Goal: Task Accomplishment & Management: Use online tool/utility

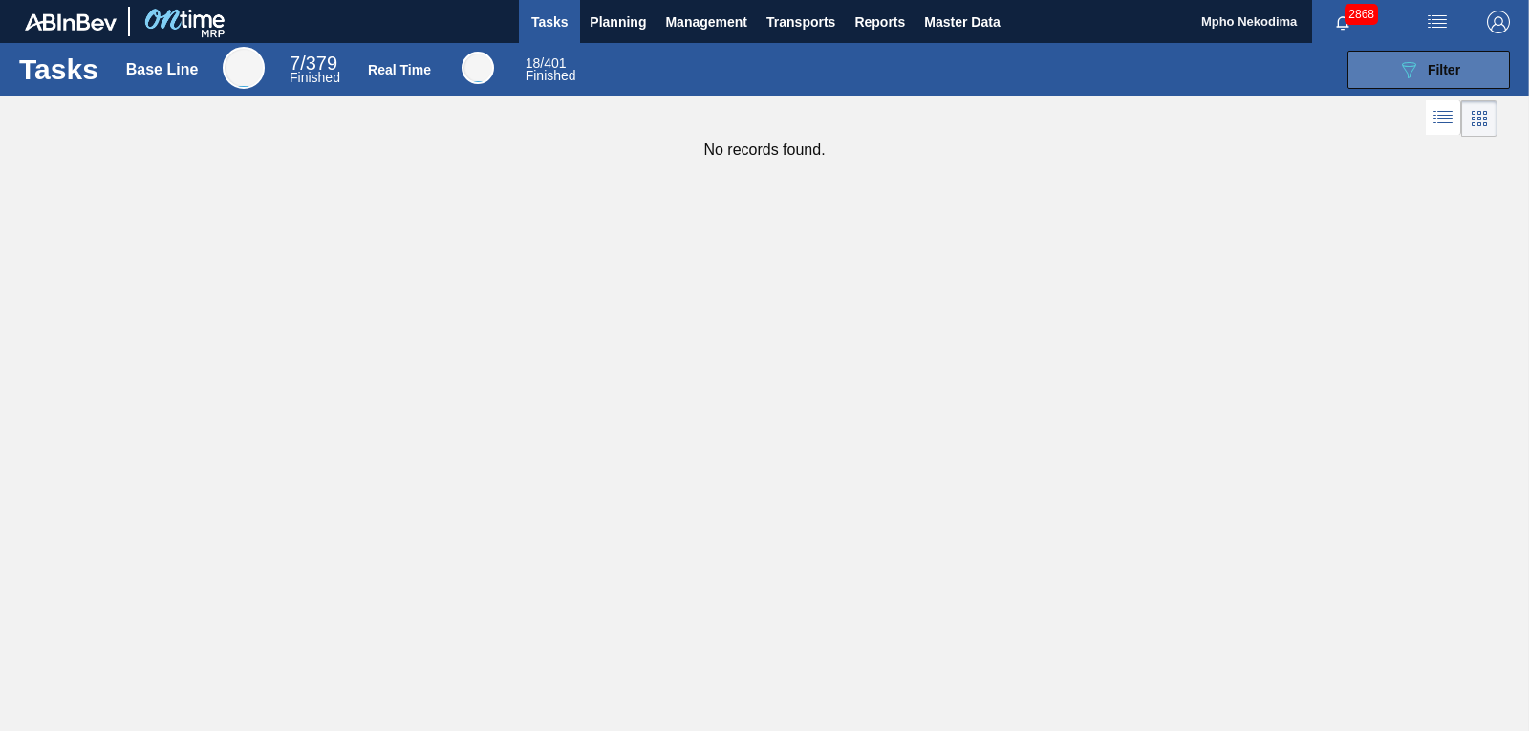
click at [1408, 61] on icon "089F7B8B-B2A5-4AFE-B5C0-19BA573D28AC" at bounding box center [1408, 69] width 23 height 23
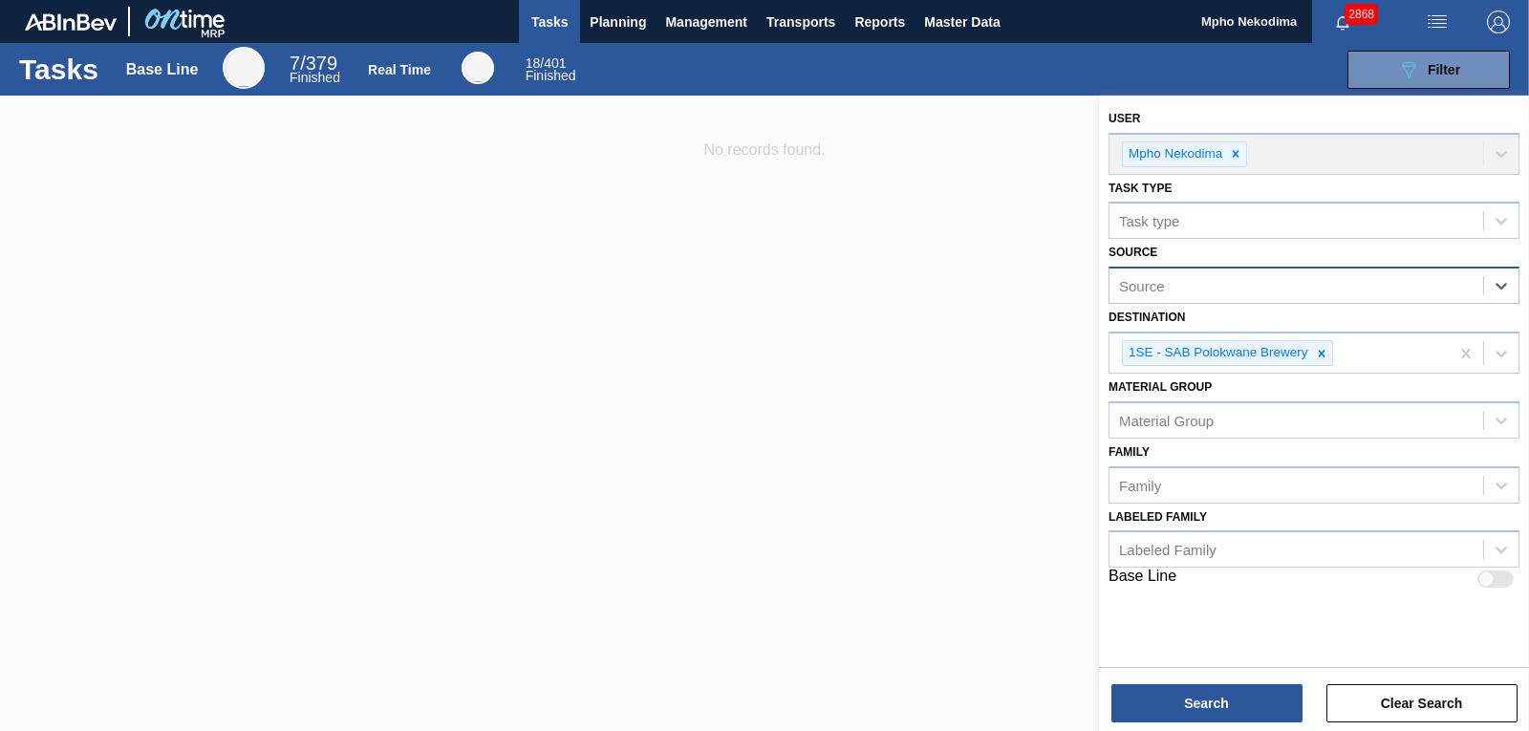
click at [1368, 286] on div "Source" at bounding box center [1296, 286] width 374 height 28
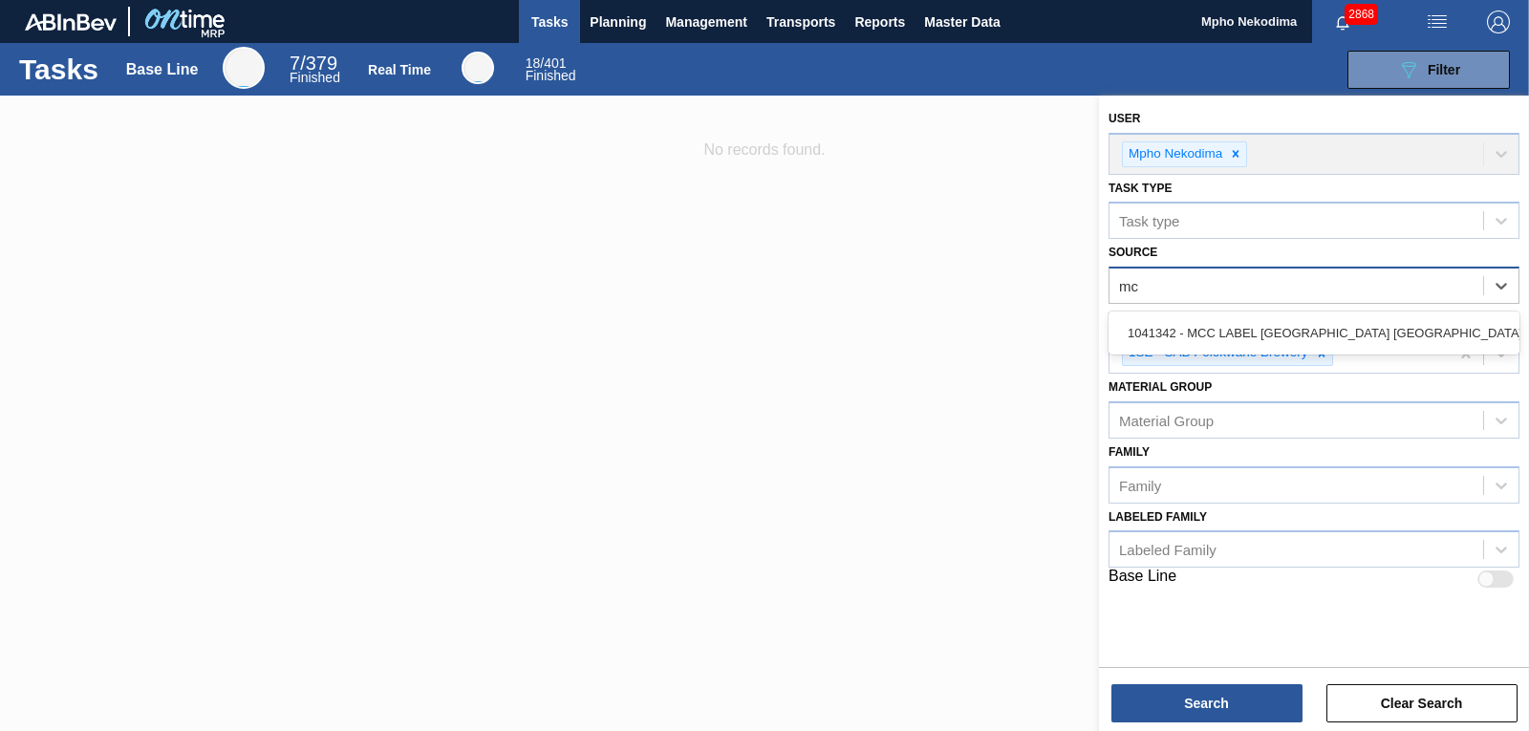
type input "mcc"
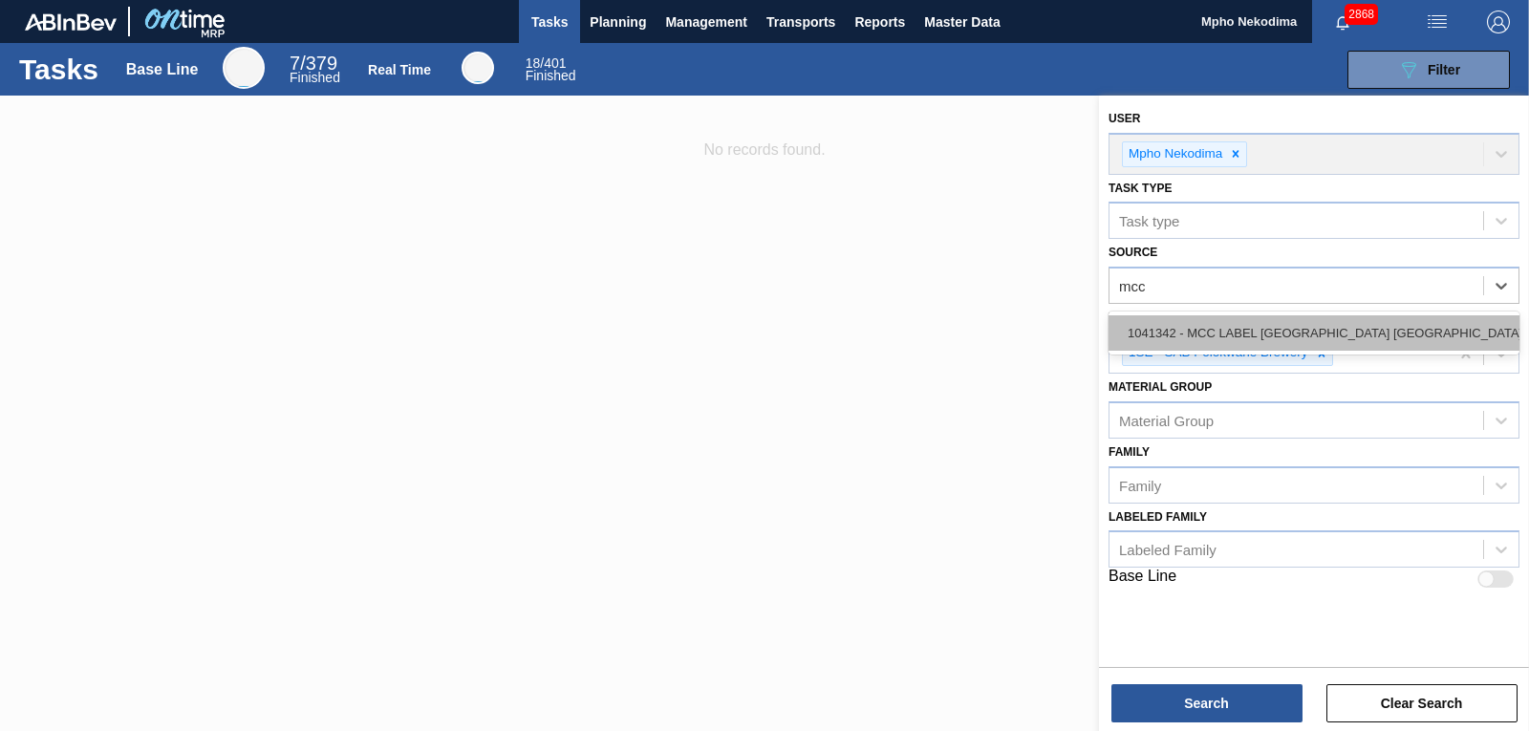
click at [1354, 331] on div "1041342 - MCC LABEL JOHANNESBURG SOUTH AFRICA" at bounding box center [1313, 332] width 411 height 35
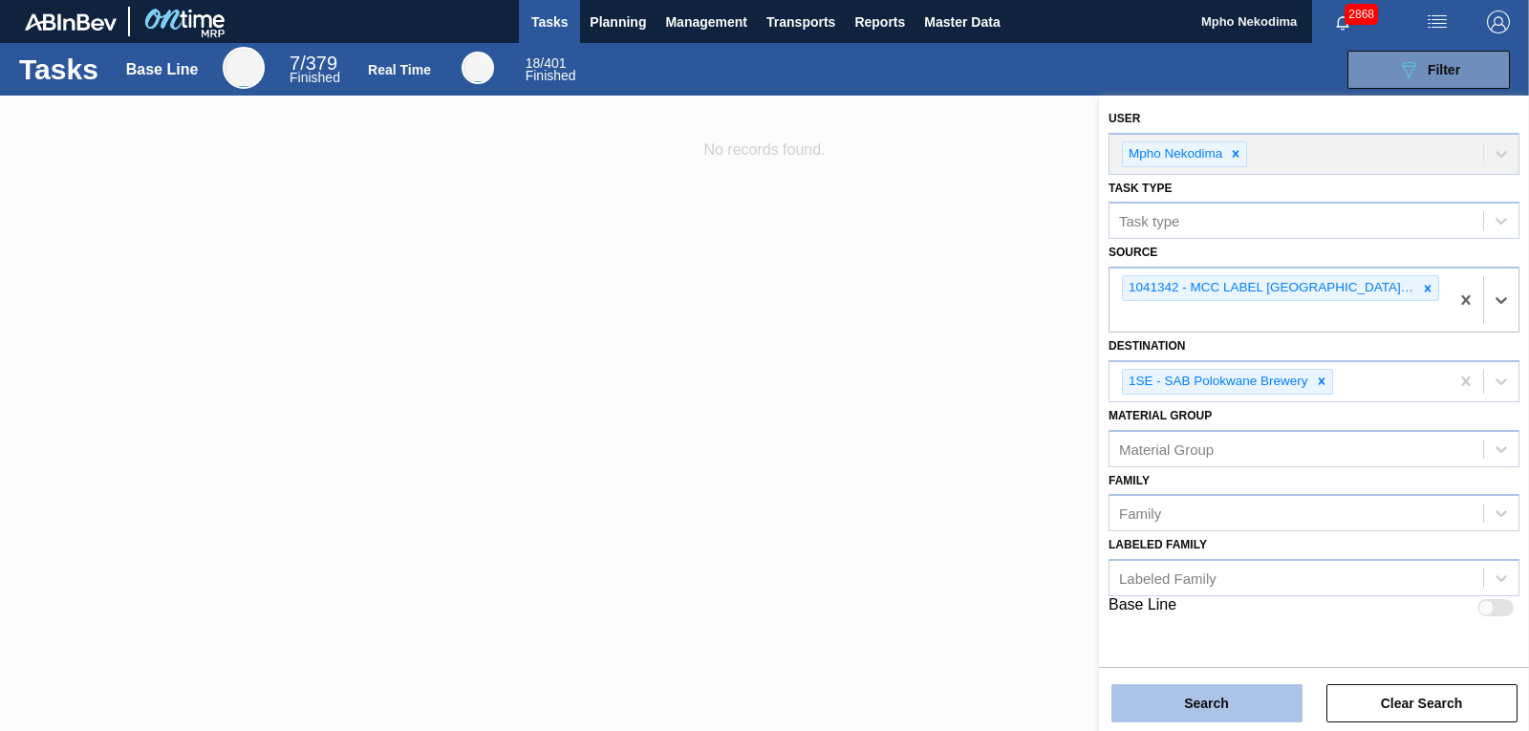
click at [1239, 695] on button "Search" at bounding box center [1206, 703] width 191 height 38
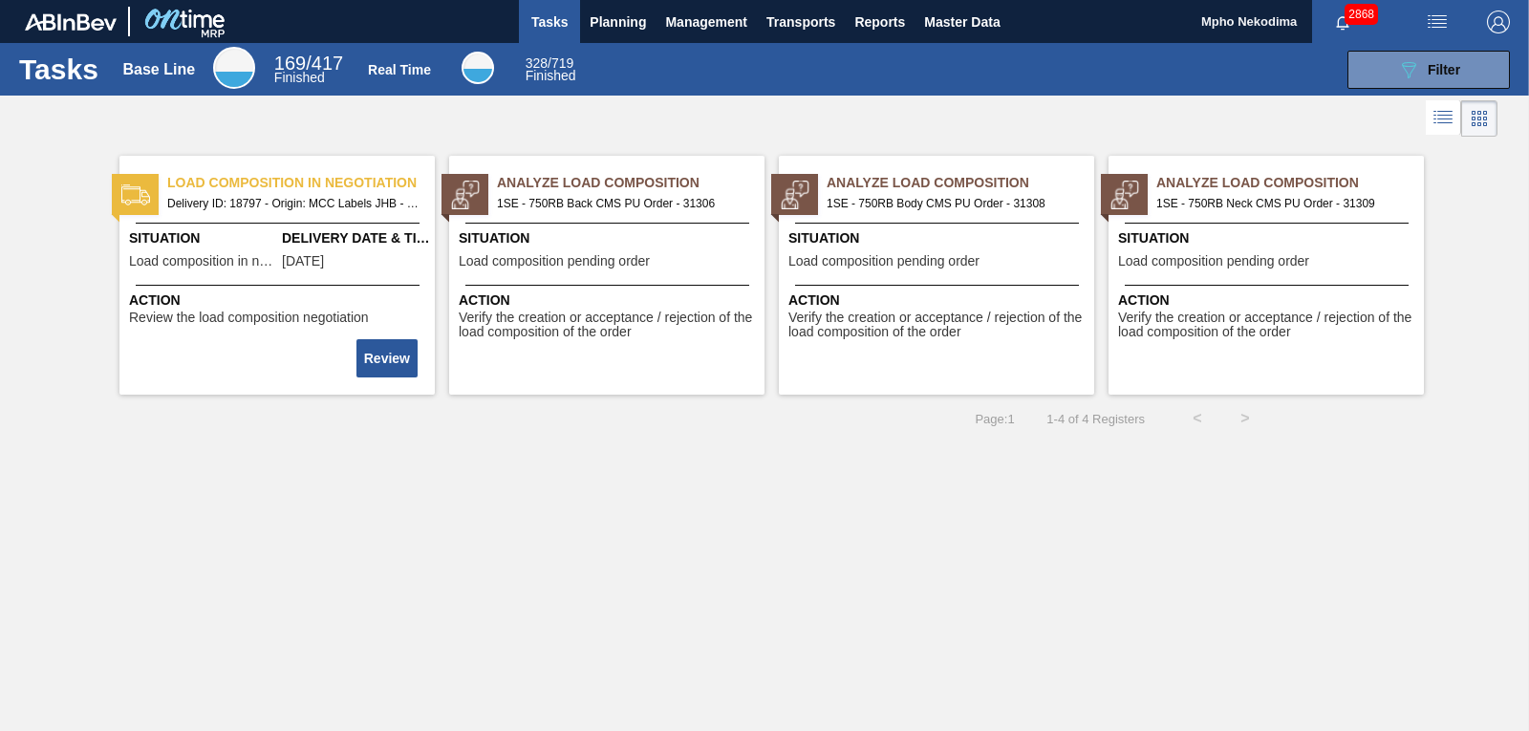
click at [1199, 254] on span "Load composition pending order" at bounding box center [1213, 261] width 191 height 14
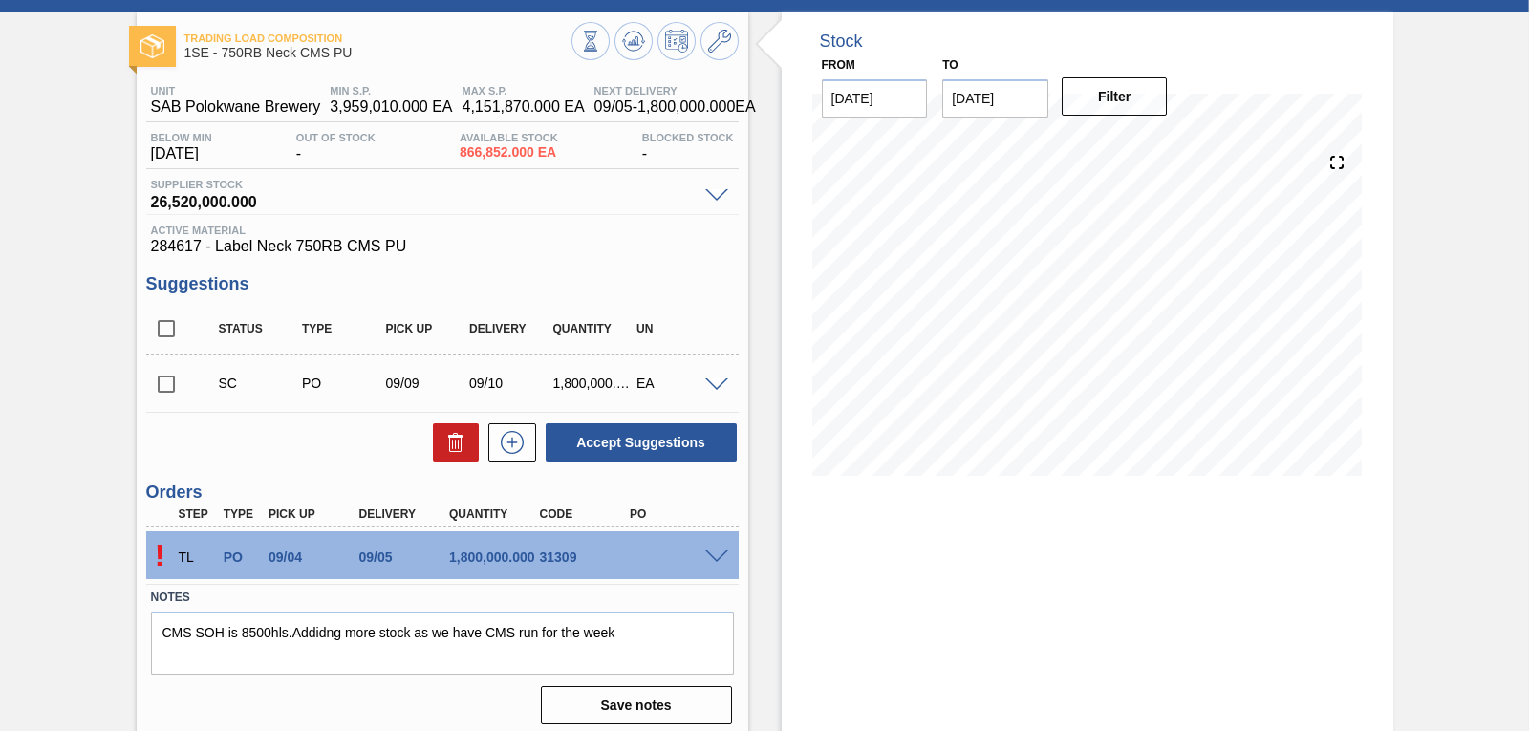
scroll to position [93, 0]
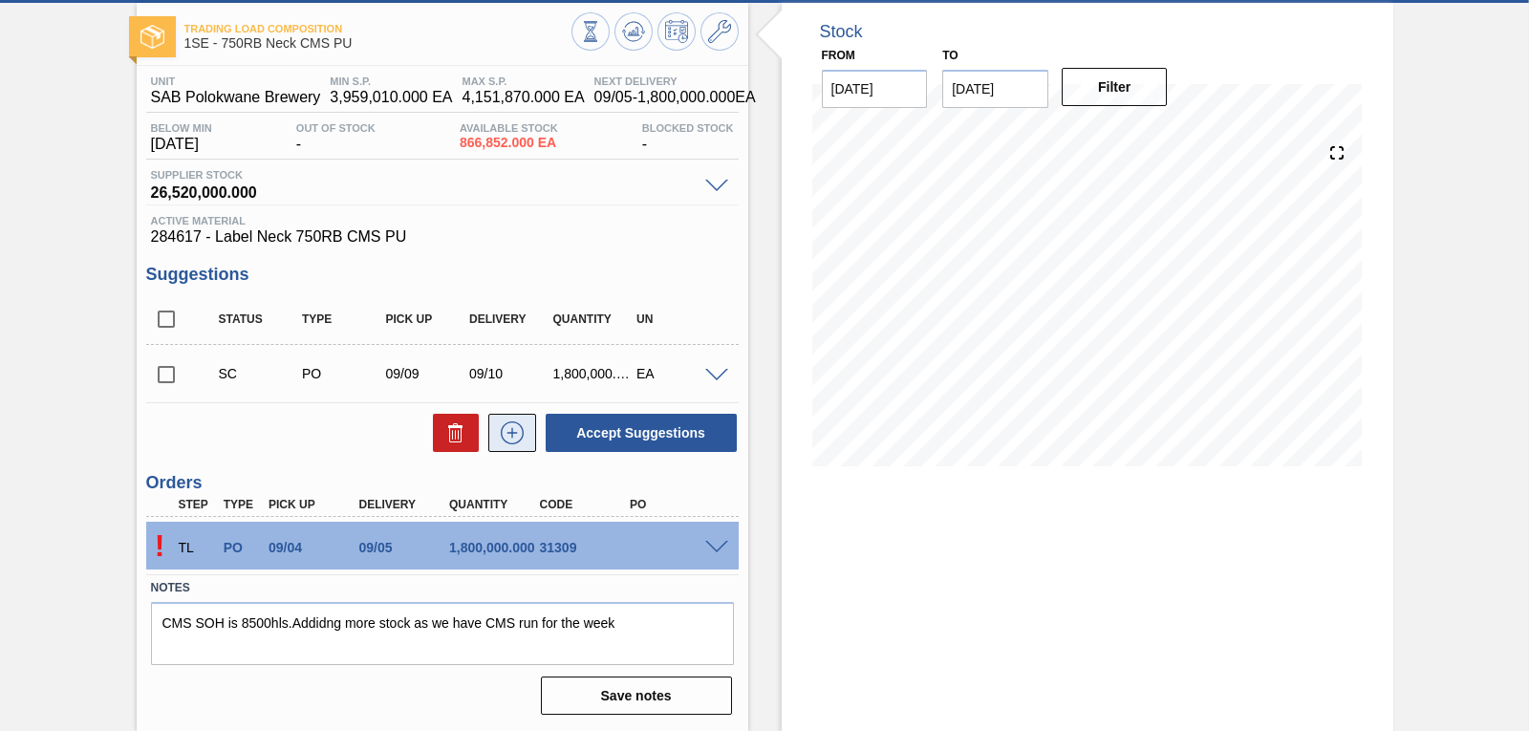
click at [508, 438] on icon at bounding box center [512, 432] width 31 height 23
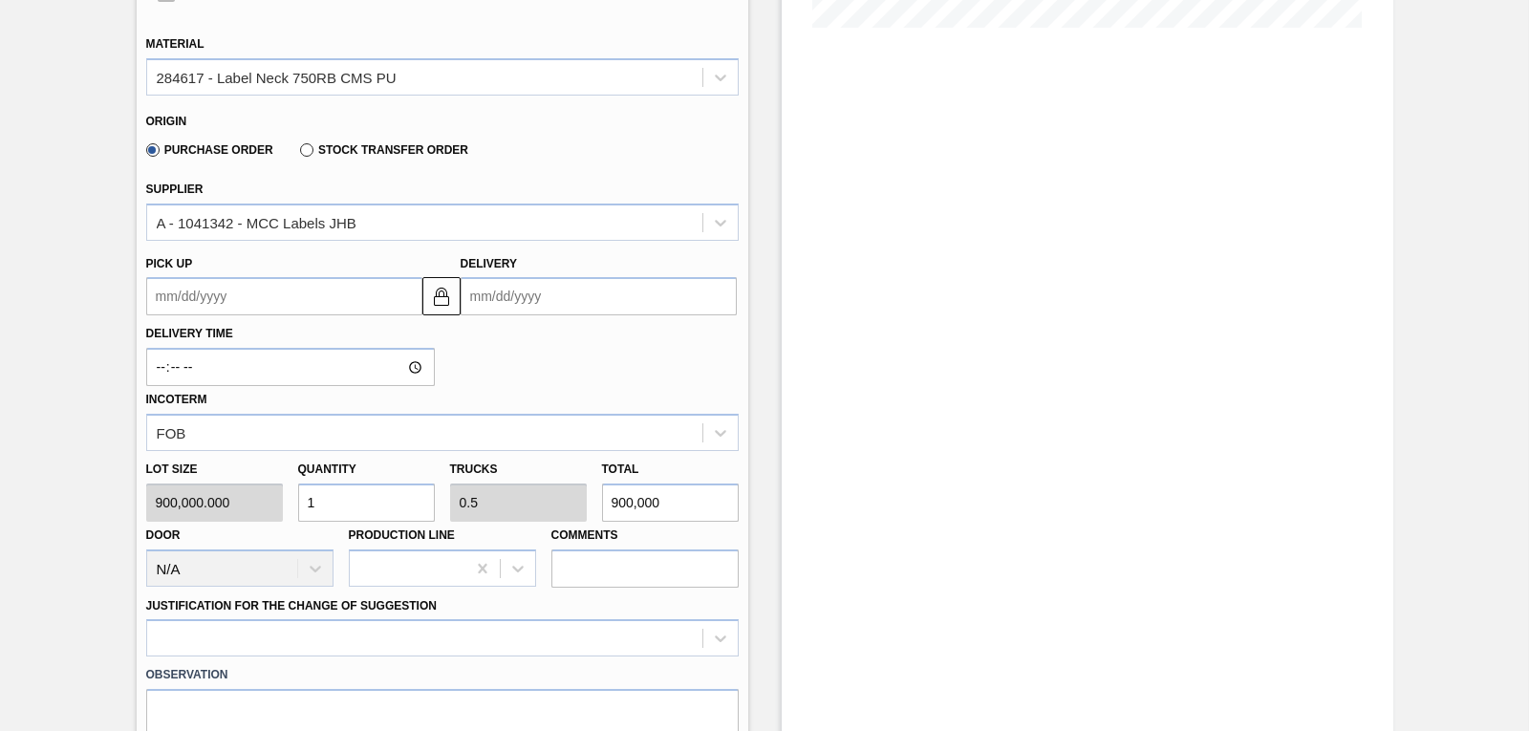
scroll to position [535, 0]
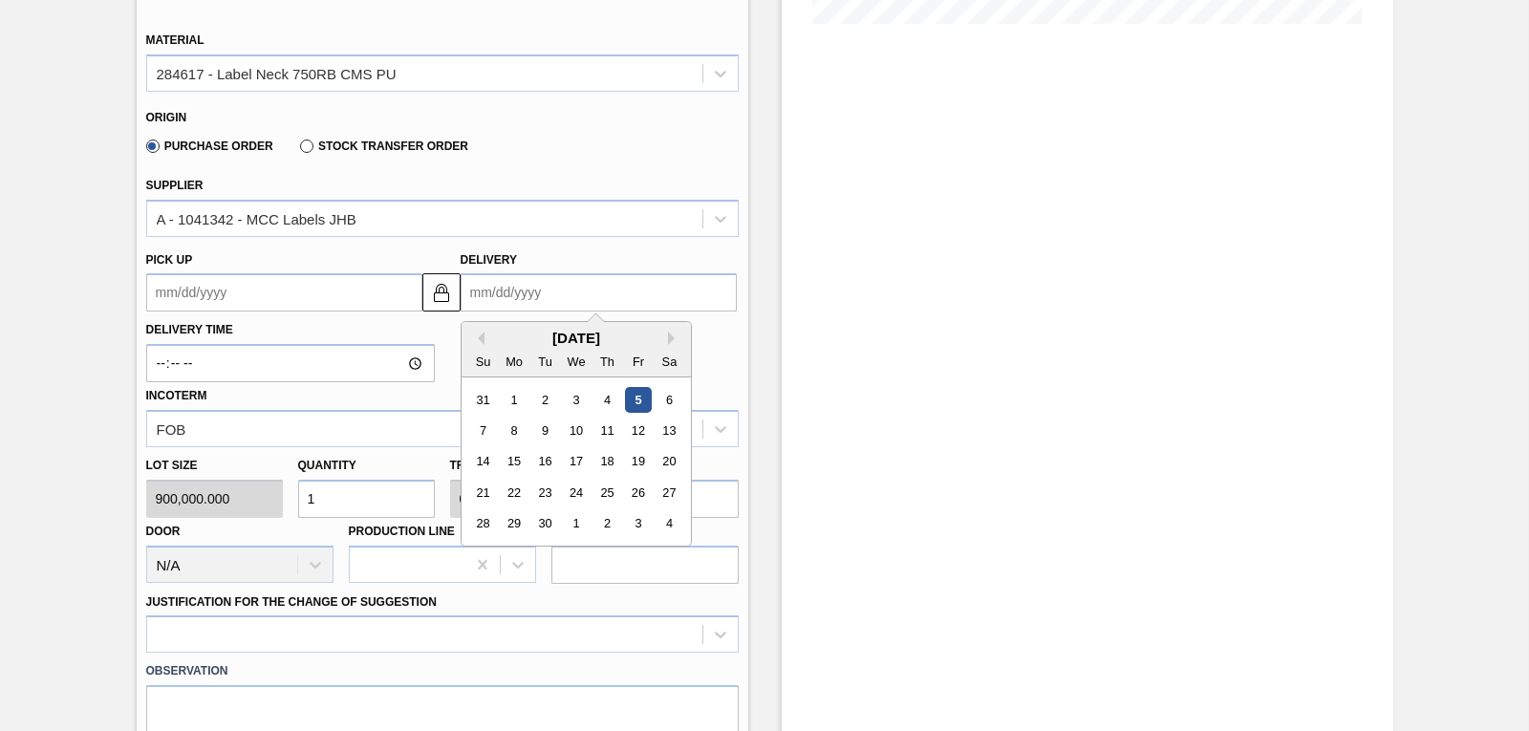
click at [507, 289] on input "Delivery" at bounding box center [599, 292] width 276 height 38
click at [514, 431] on div "8" at bounding box center [514, 431] width 26 height 26
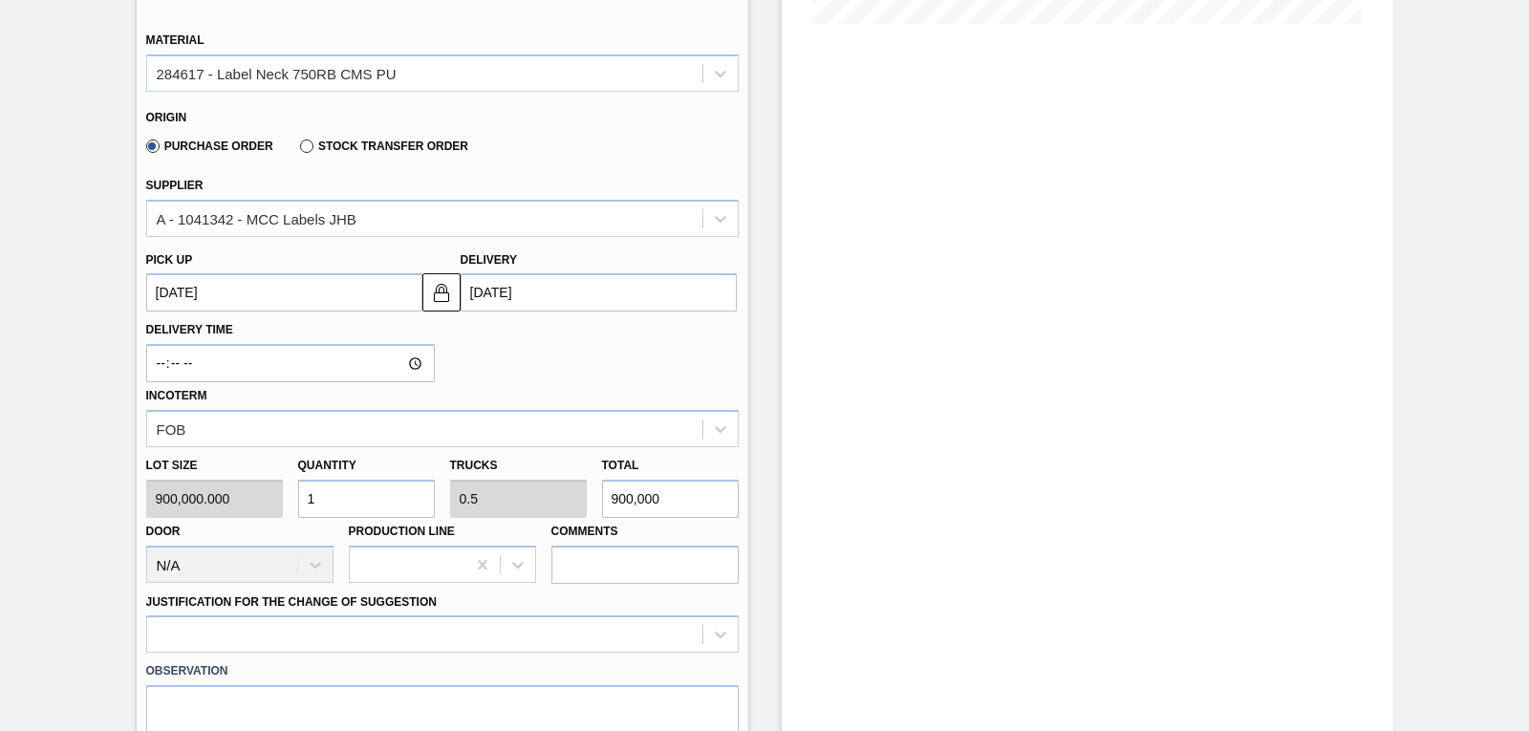
type up3241204366 "09/07/2025"
type input "09/08/2025"
click at [278, 506] on div "Lot size 900,000.000 Quantity 1 Trucks 0.5 Total 900,000 Door N/A Production Li…" at bounding box center [443, 515] width 608 height 137
type input "18"
type input "9"
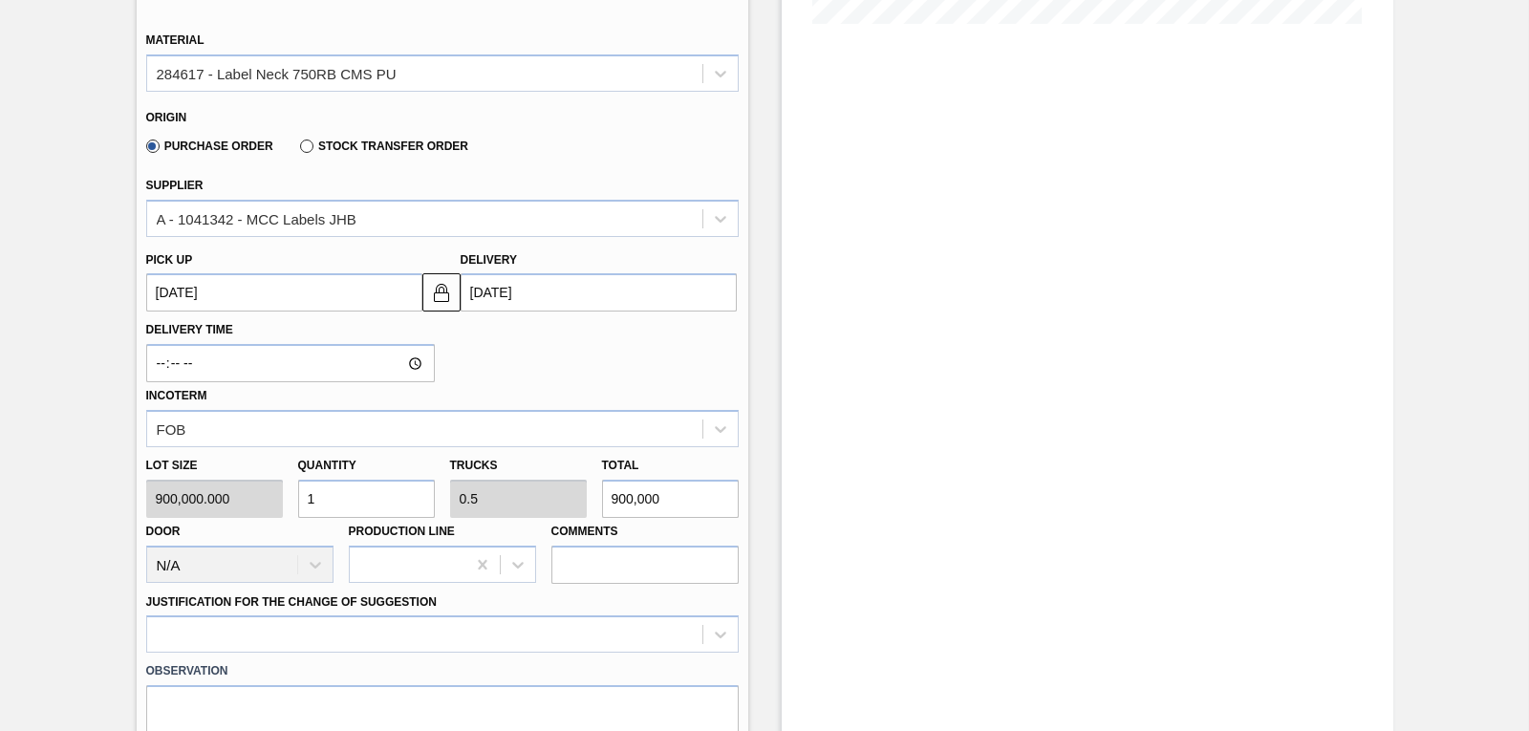
type input "16,200,000"
type input "180"
type input "90"
type input "162,000,000"
type input "1,800"
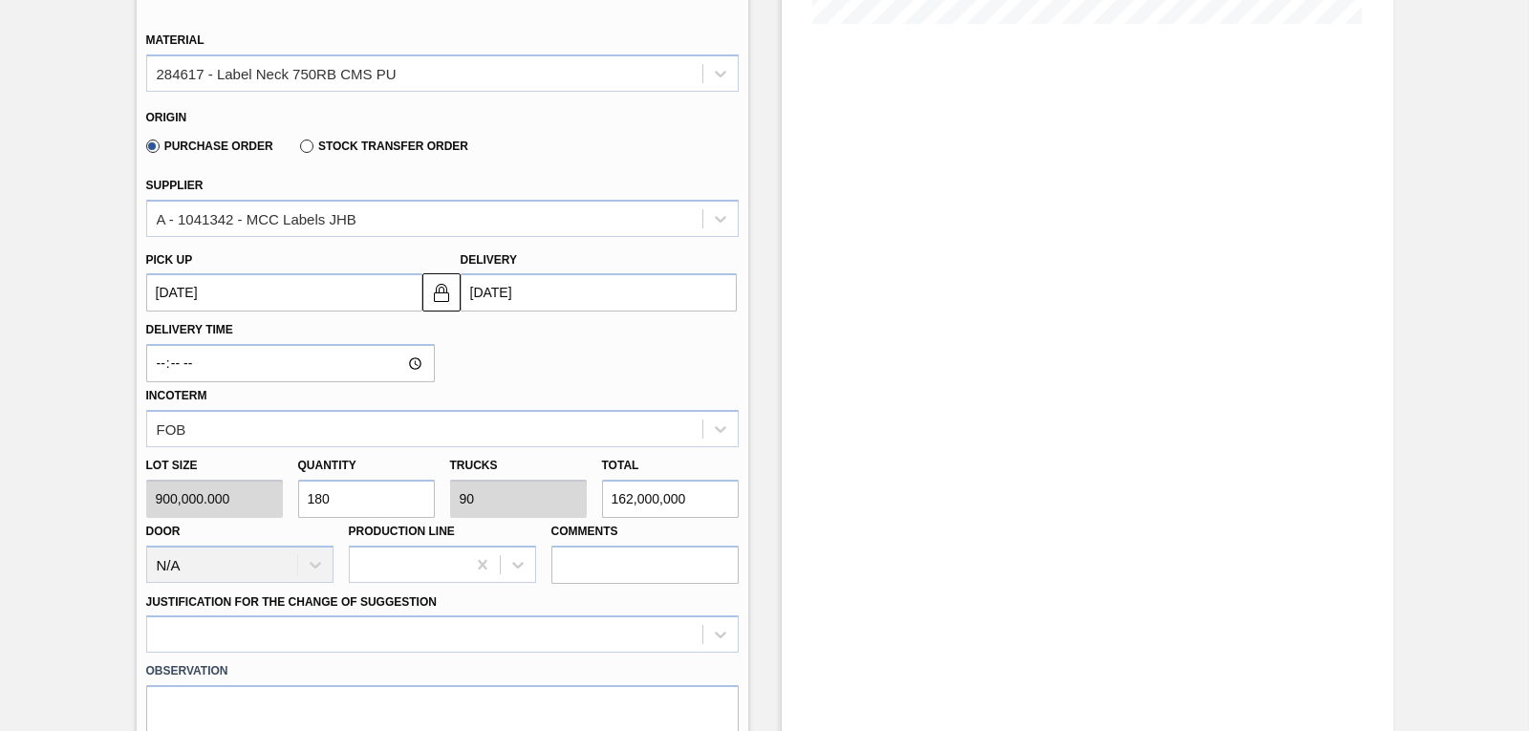
type input "900"
type input "1,620,000,000"
click at [248, 512] on div "Lot size 900,000.000 Quantity 1,800 Trucks 900 Total 1,620,000,000 Door N/A Pro…" at bounding box center [443, 515] width 608 height 137
type input "1"
type input "0.5"
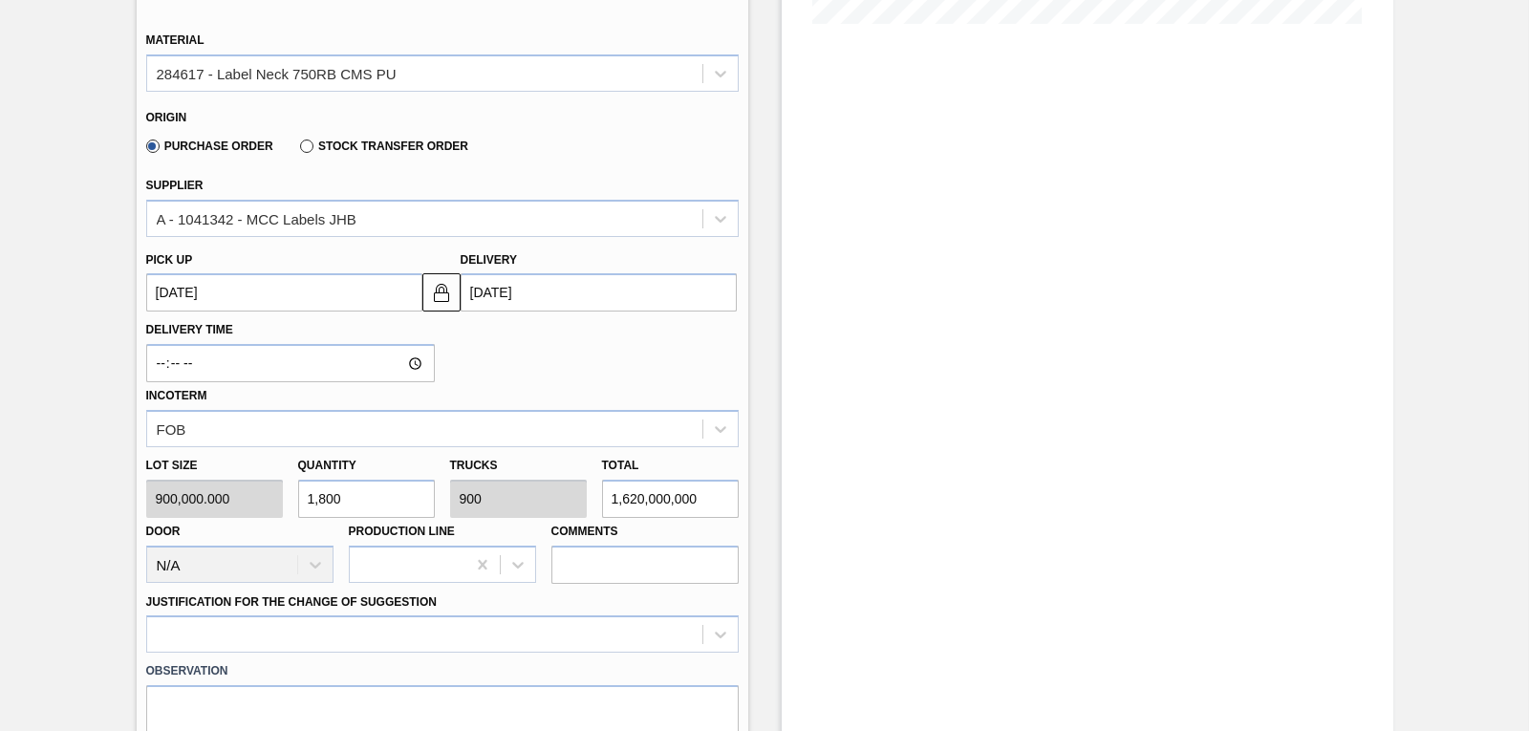
type input "900,000"
type input "15"
type input "7.5"
type input "13,500,000"
type input "150"
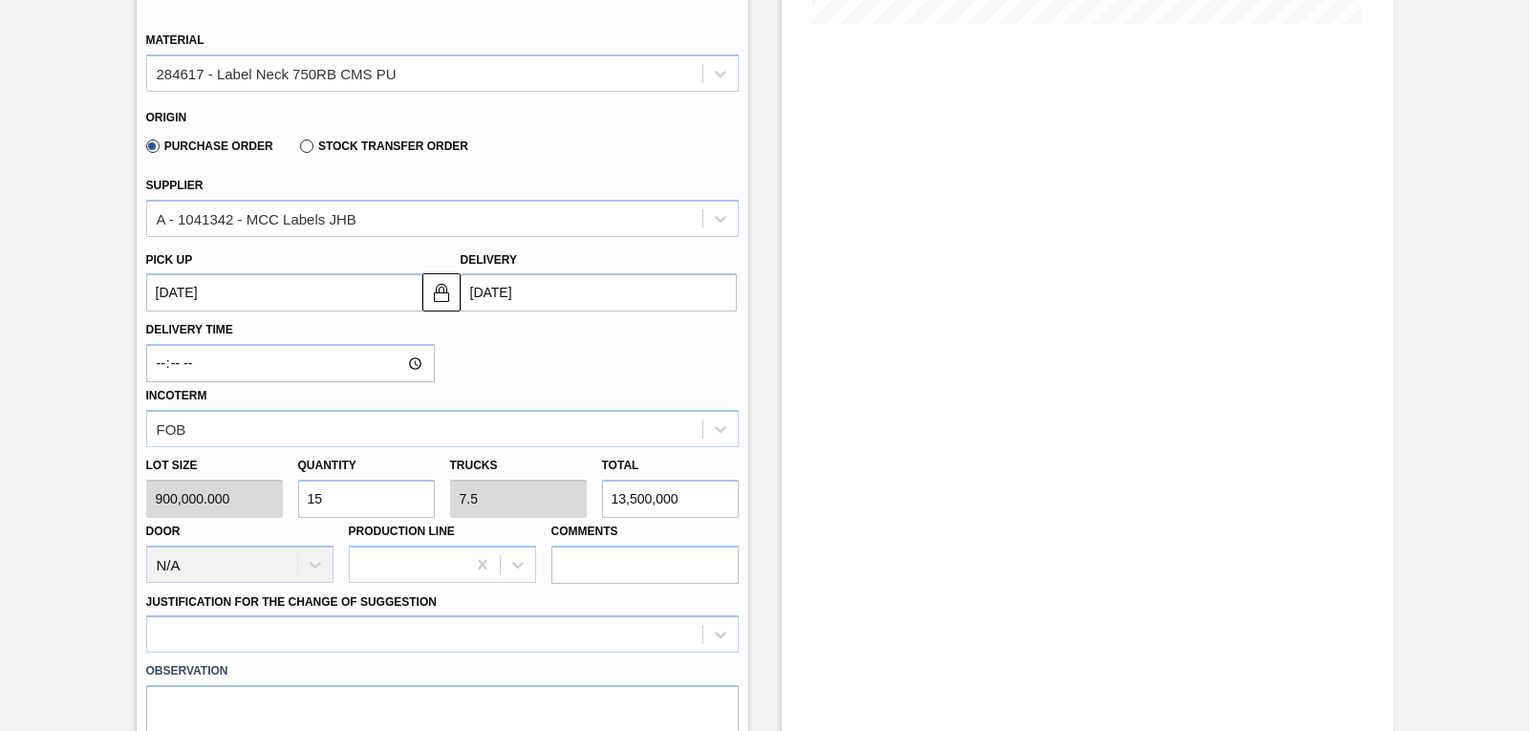
type input "75"
type input "135,000,000"
type input "1,500"
type input "750"
type input "1,350,000,000"
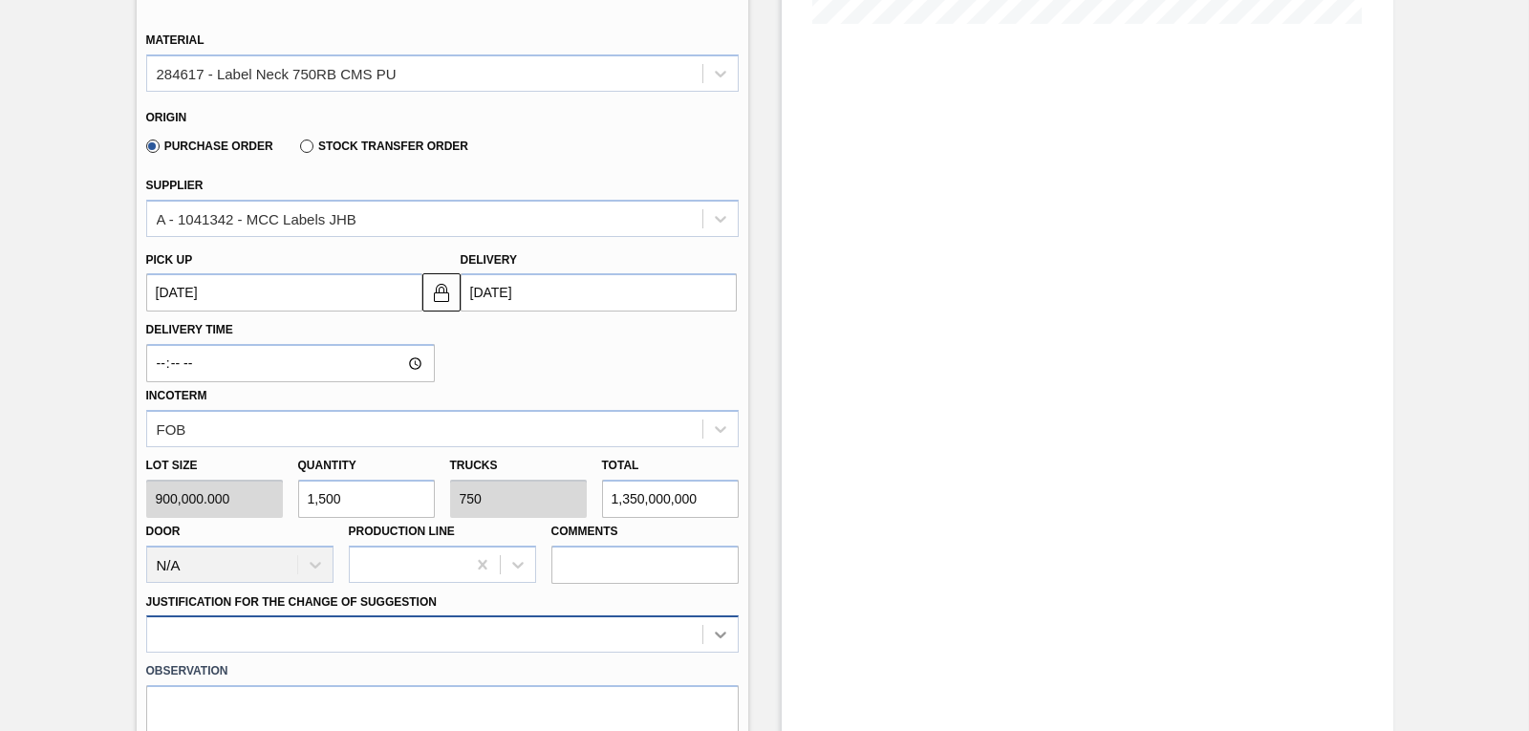
type input "1,500"
click at [719, 632] on div at bounding box center [442, 633] width 592 height 37
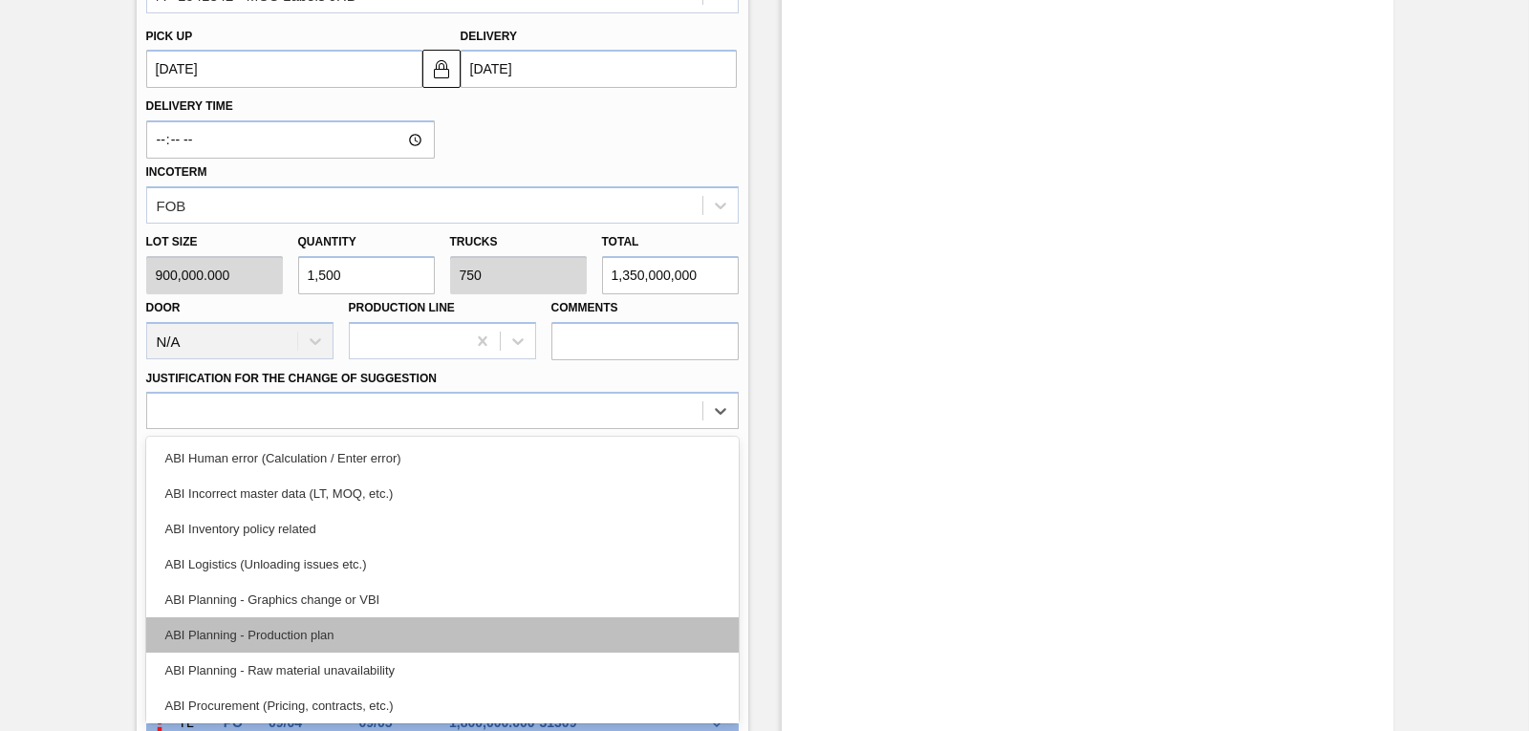
click at [375, 627] on div "ABI Planning - Production plan" at bounding box center [442, 634] width 592 height 35
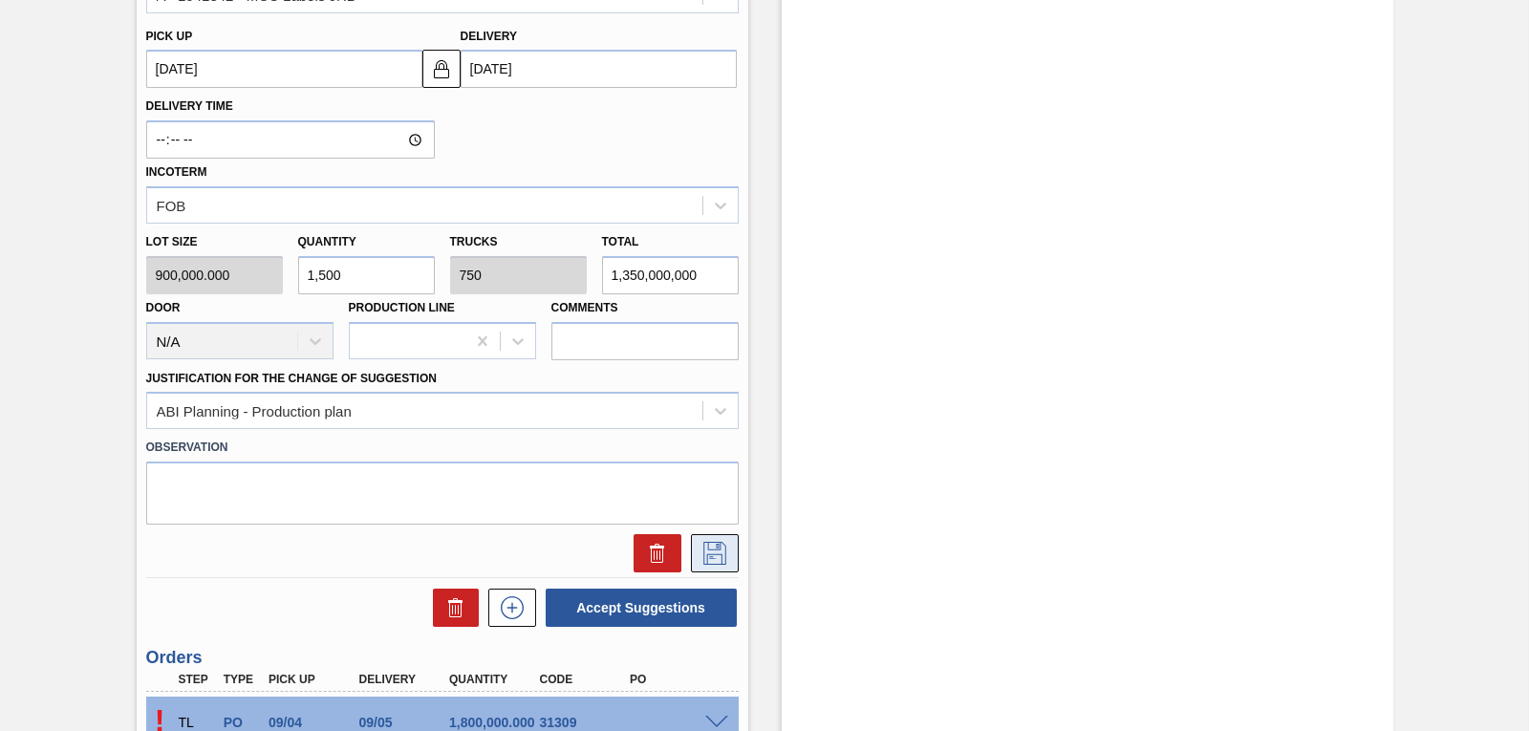
click at [707, 555] on icon at bounding box center [714, 553] width 31 height 23
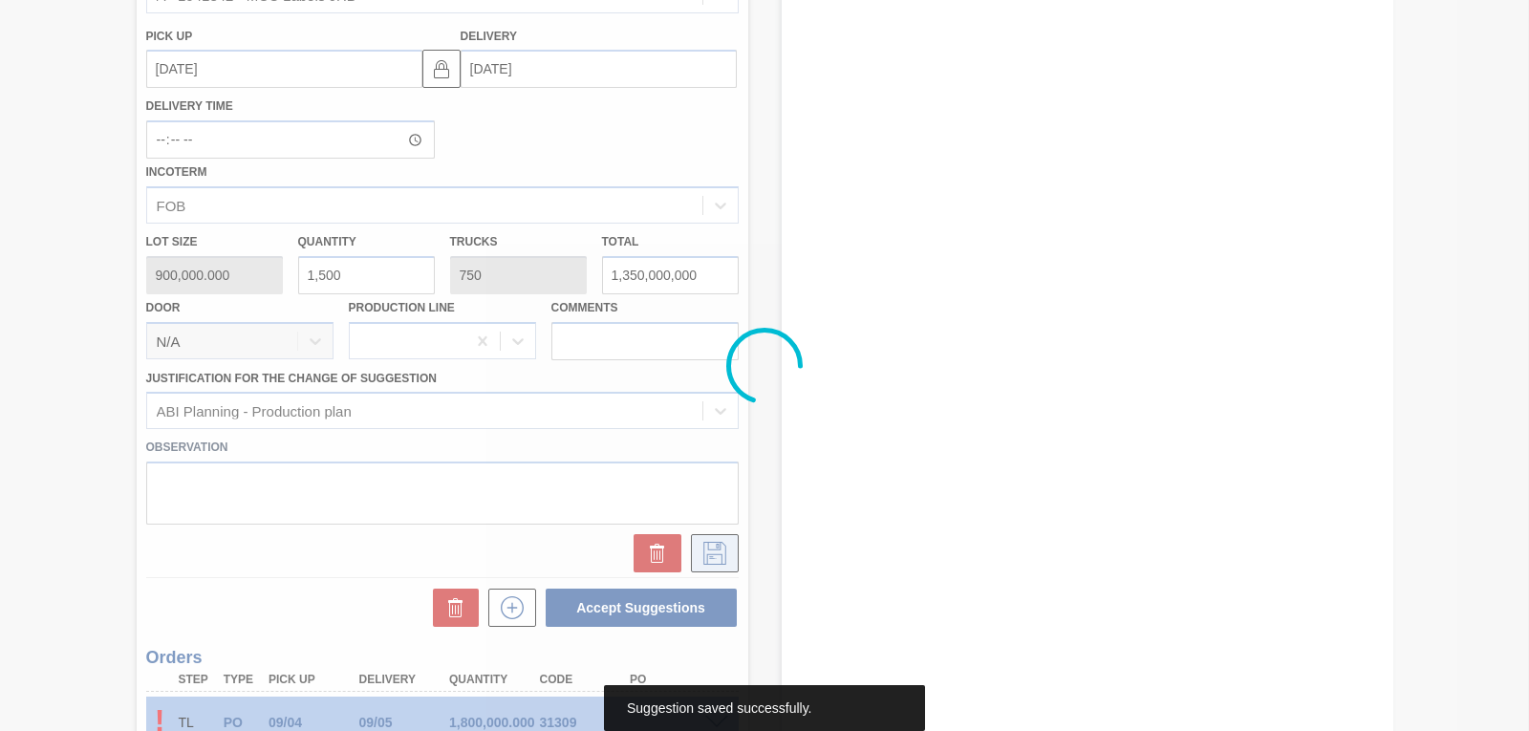
scroll to position [150, 0]
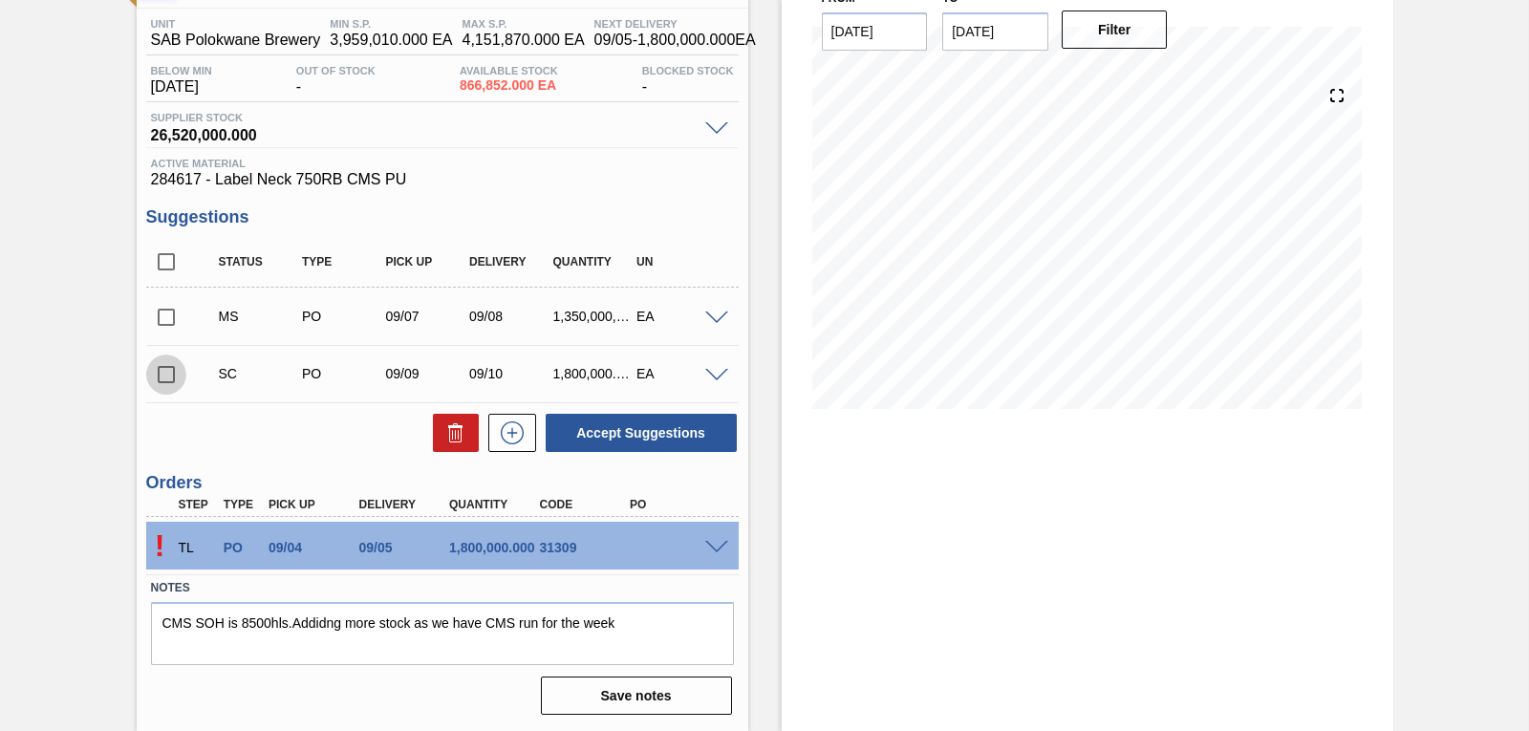
click at [164, 375] on input "checkbox" at bounding box center [166, 374] width 40 height 40
click at [660, 615] on textarea "CMS SOH is 8500hls.Addidng more stock as we have CMS run for the week" at bounding box center [442, 633] width 583 height 63
click at [912, 496] on div "Stock From 09/05/2025 to 09/19/2025 Filter 09/19 Stock Projection 1,354,466,852…" at bounding box center [1087, 338] width 611 height 785
click at [161, 378] on input "checkbox" at bounding box center [166, 374] width 40 height 40
checkbox input "false"
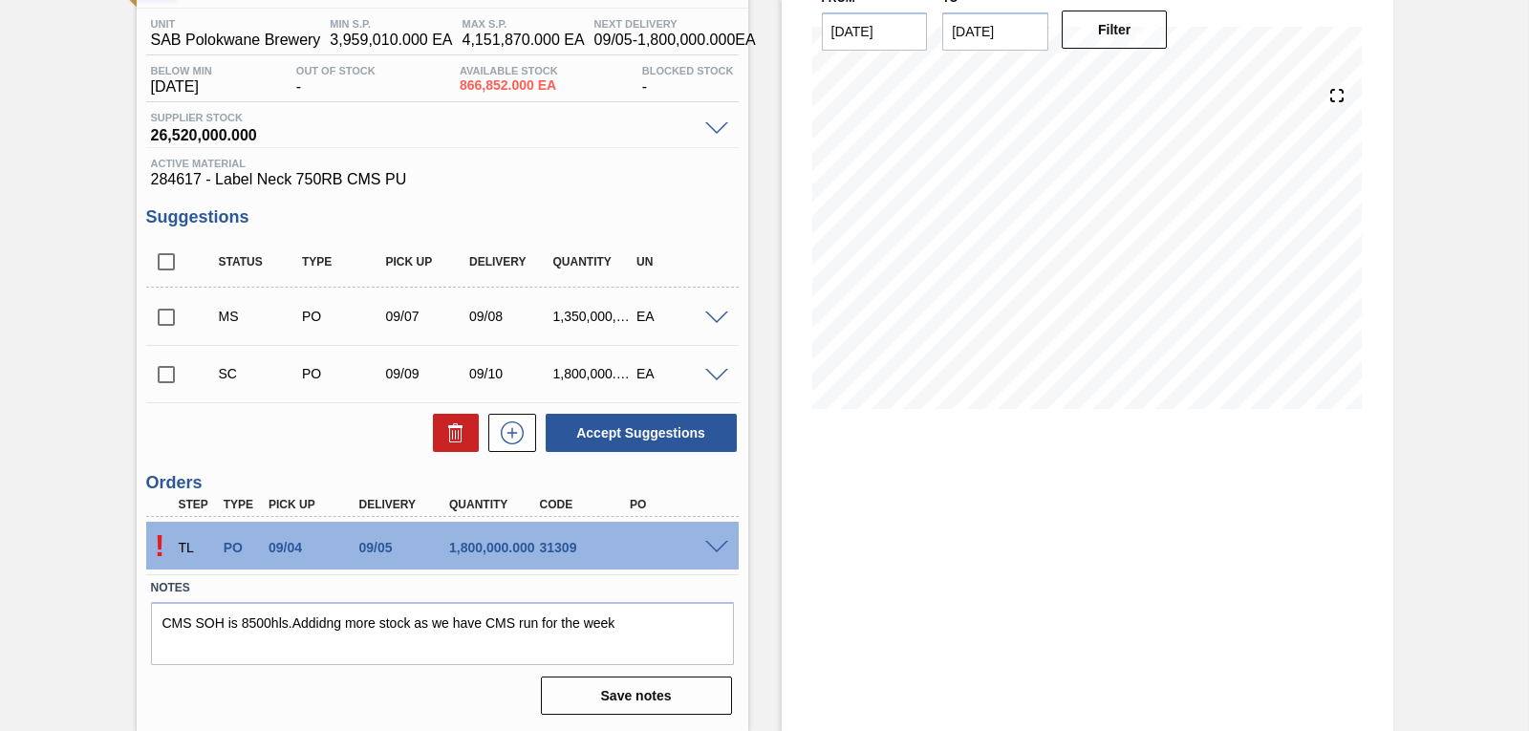
click at [362, 443] on div "Accept Suggestions" at bounding box center [442, 433] width 592 height 42
click at [659, 628] on textarea "CMS SOH is 8500hls.Addidng more stock as we have CMS run for the week" at bounding box center [442, 633] width 583 height 63
click at [605, 180] on span "284617 - Label Neck 750RB CMS PU" at bounding box center [442, 179] width 583 height 17
click at [1029, 464] on div "Stock From 09/05/2025 to 09/19/2025 Filter 09/15 Stock Projection 1,354,466,852…" at bounding box center [1087, 338] width 611 height 785
